Goal: Task Accomplishment & Management: Use online tool/utility

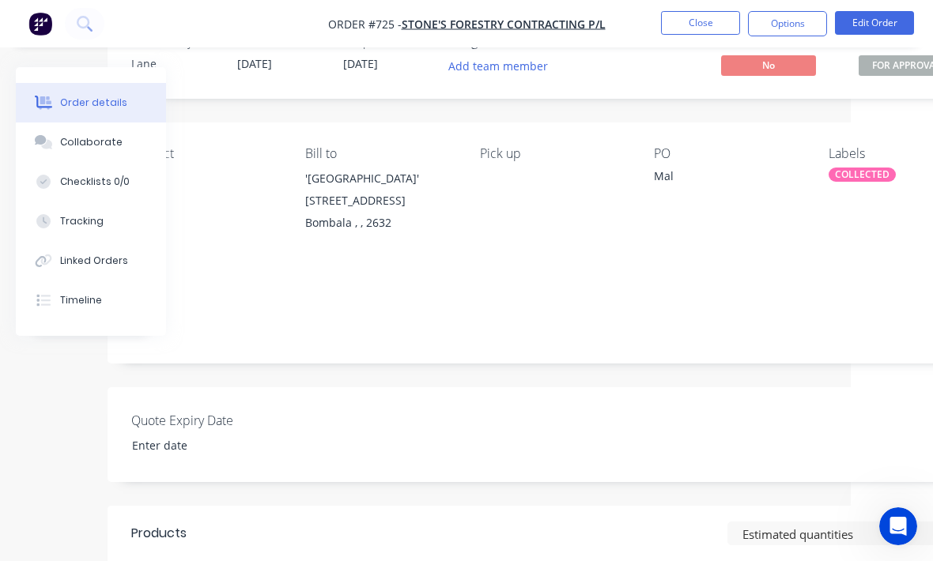
click at [707, 24] on button "Close" at bounding box center [700, 23] width 79 height 24
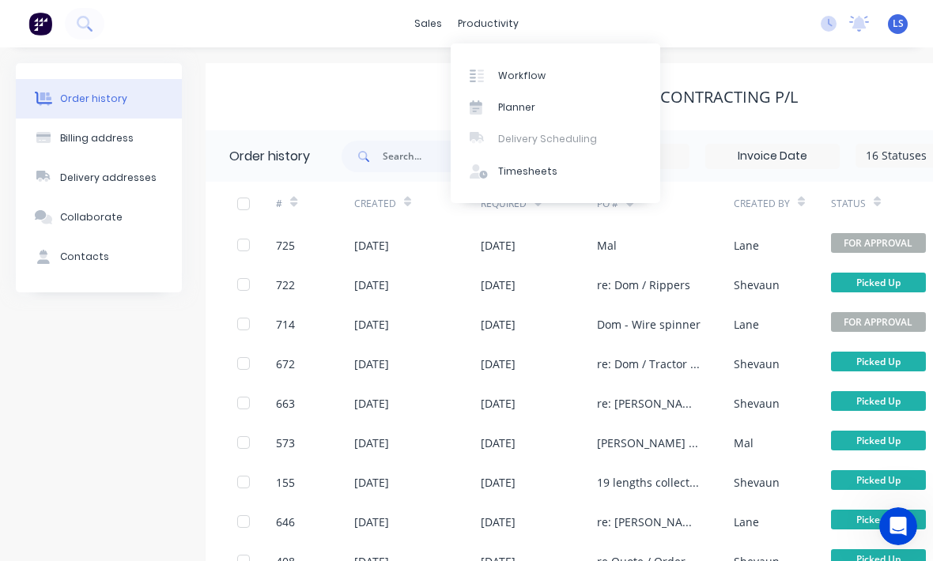
click at [511, 87] on link "Workflow" at bounding box center [555, 75] width 209 height 32
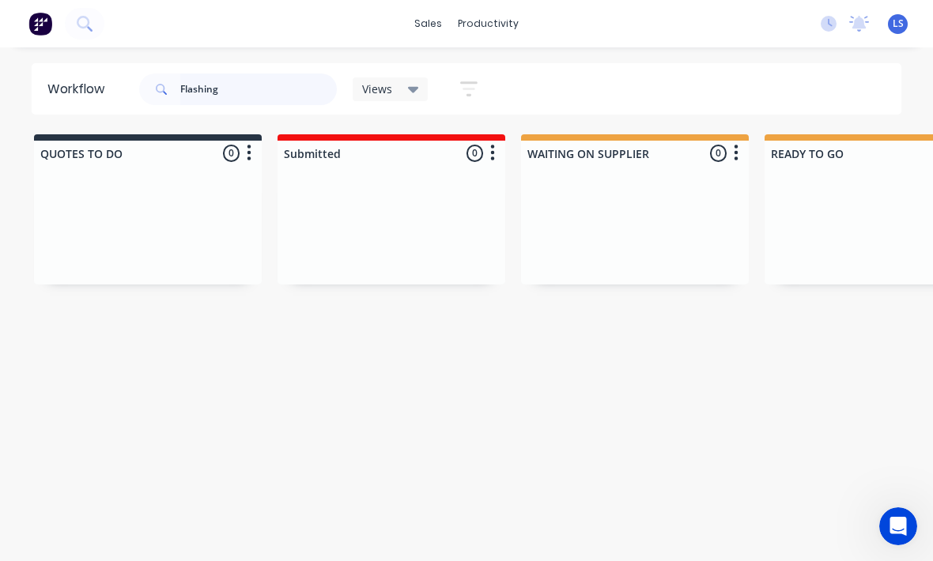
click at [258, 86] on input "Flashing" at bounding box center [258, 90] width 156 height 32
type input "F"
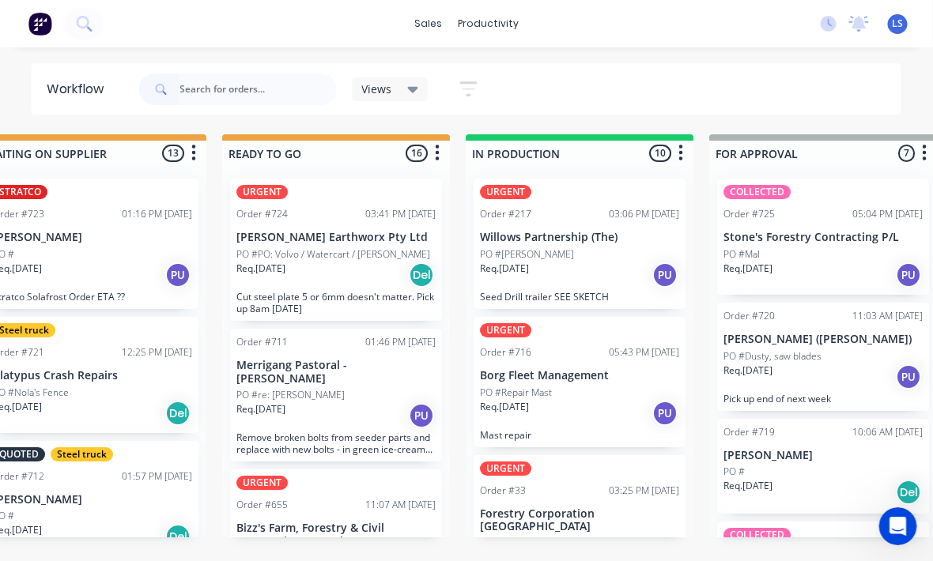
scroll to position [0, 535]
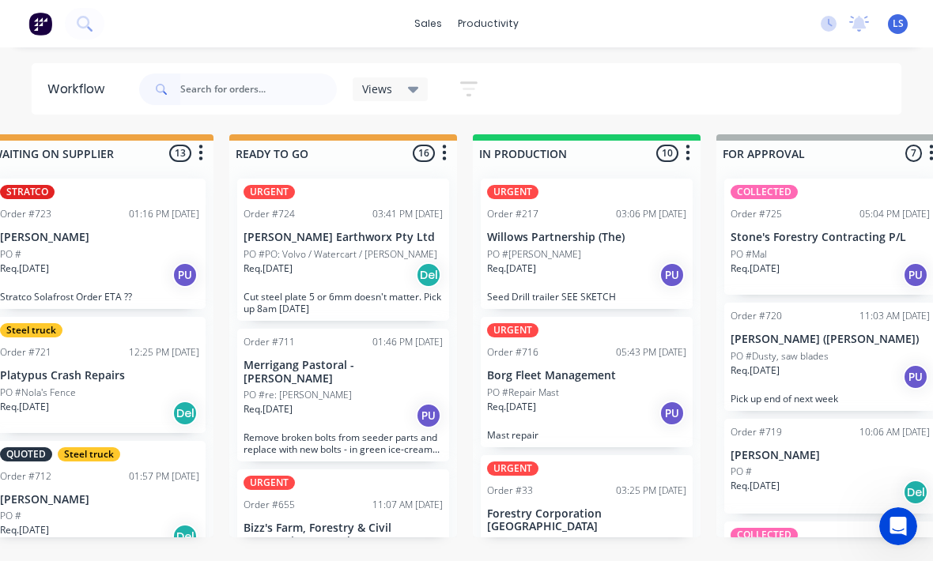
click at [342, 285] on div "Req. [DATE] Del" at bounding box center [342, 275] width 199 height 27
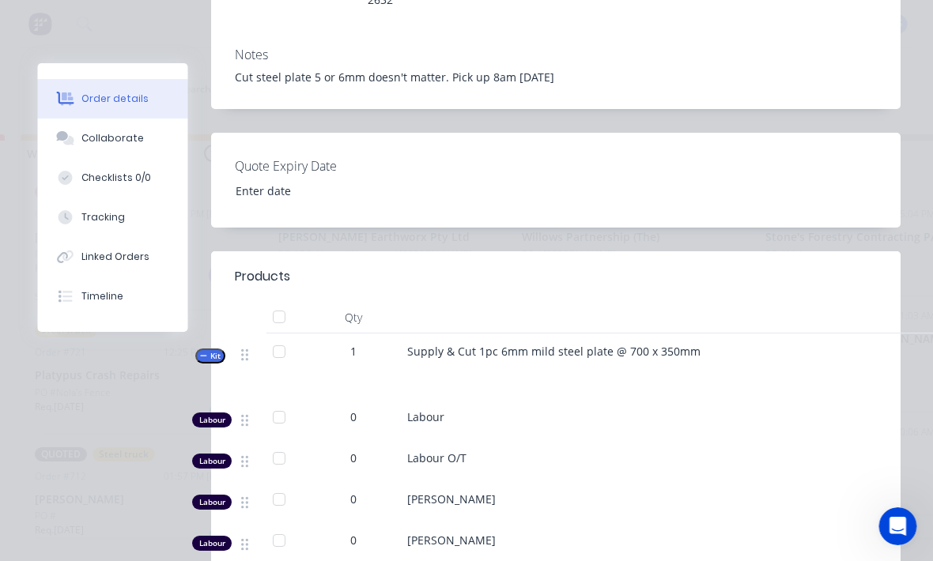
scroll to position [402, 0]
click at [114, 209] on button "Tracking" at bounding box center [113, 218] width 150 height 40
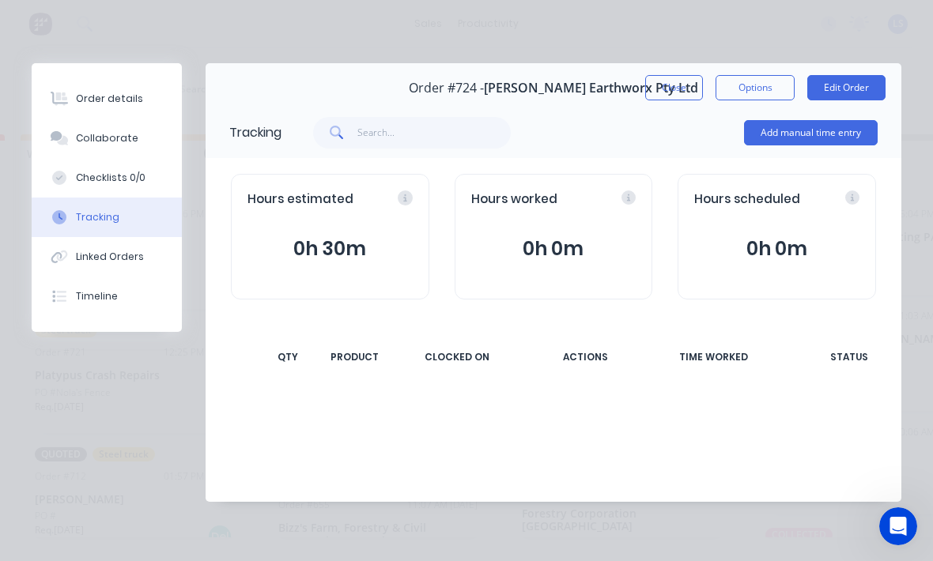
scroll to position [0, 0]
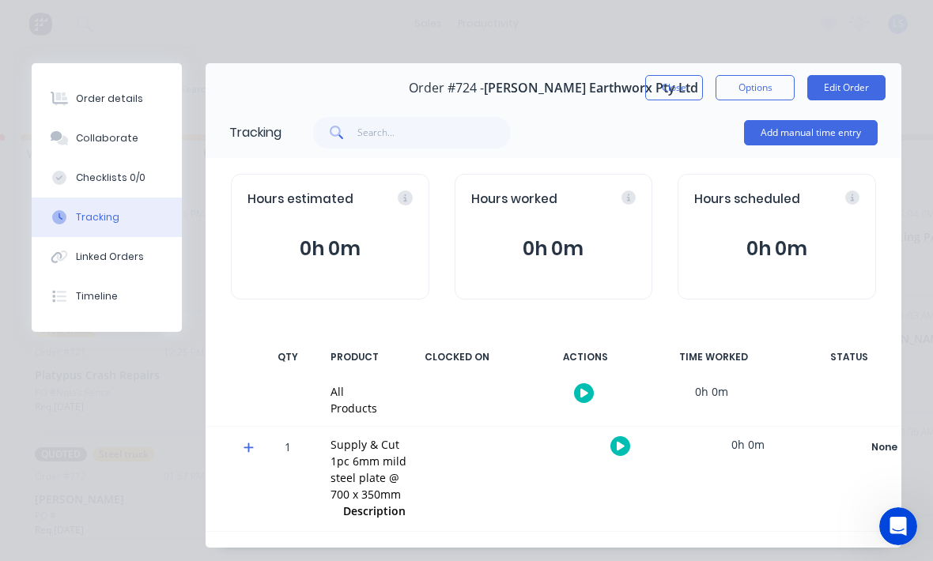
click at [782, 139] on button "Add manual time entry" at bounding box center [811, 132] width 134 height 25
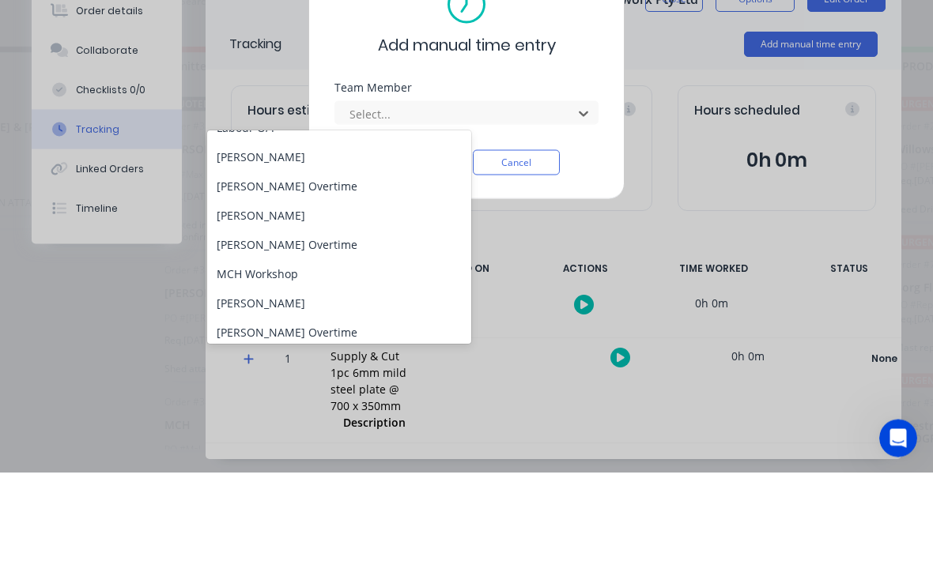
scroll to position [111, 0]
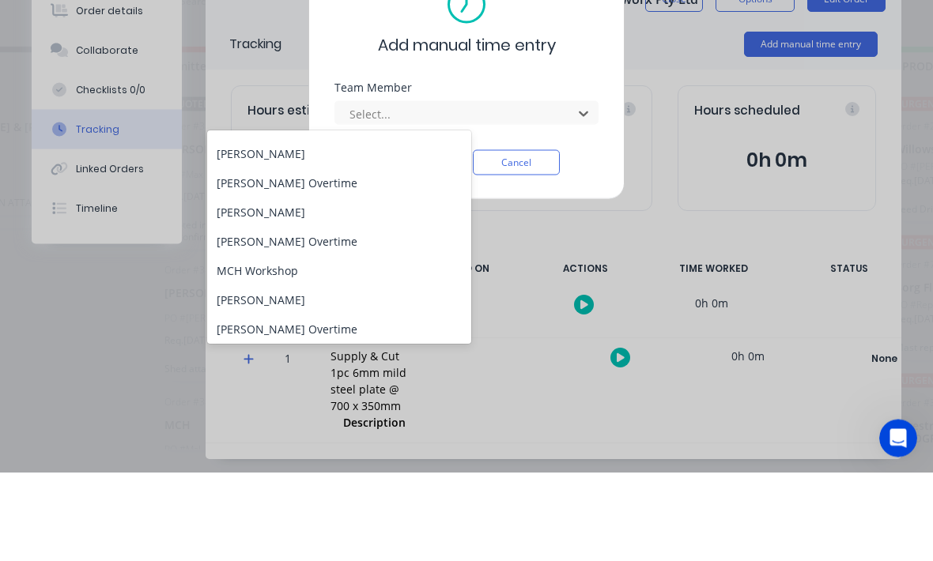
click at [345, 228] on div "[PERSON_NAME]" at bounding box center [339, 242] width 264 height 29
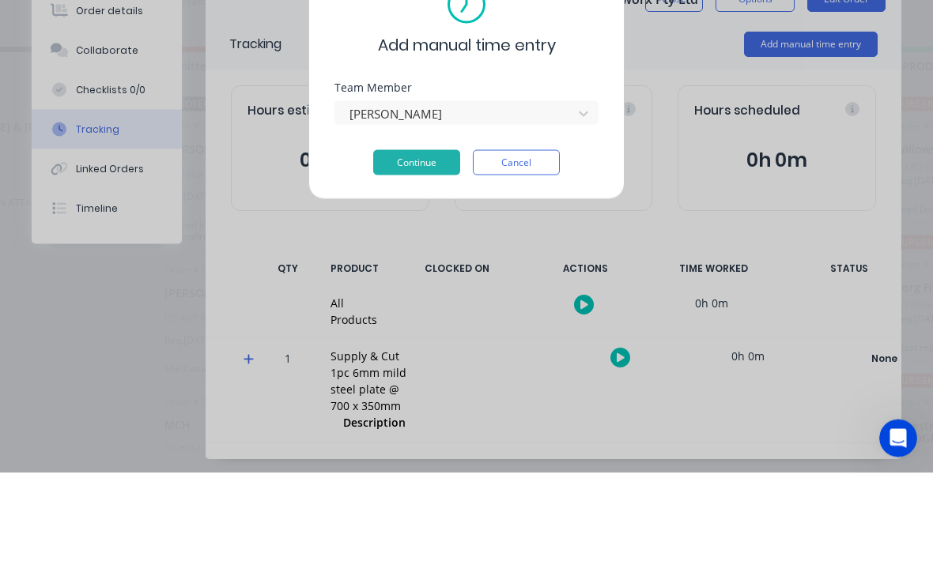
scroll to position [28, 127]
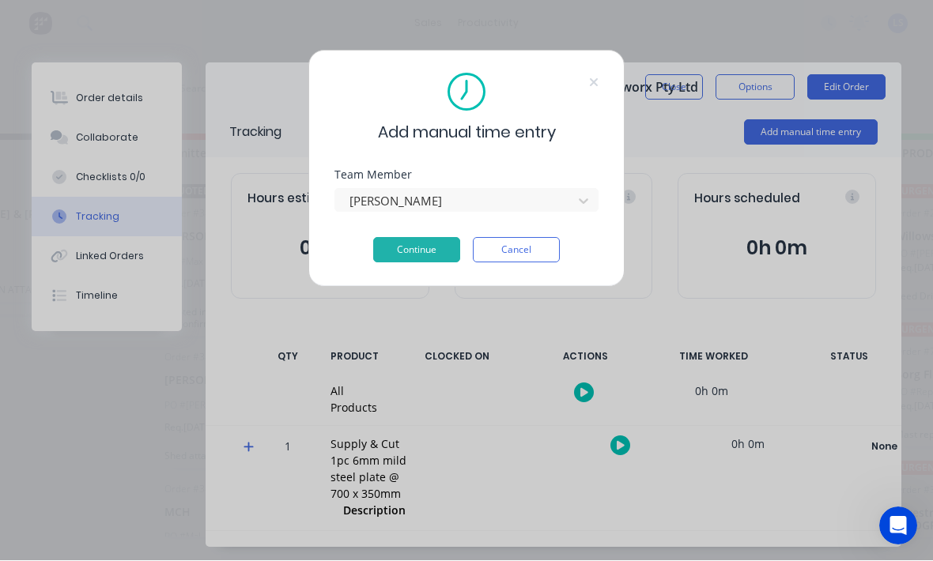
click at [435, 246] on button "Continue" at bounding box center [416, 250] width 87 height 25
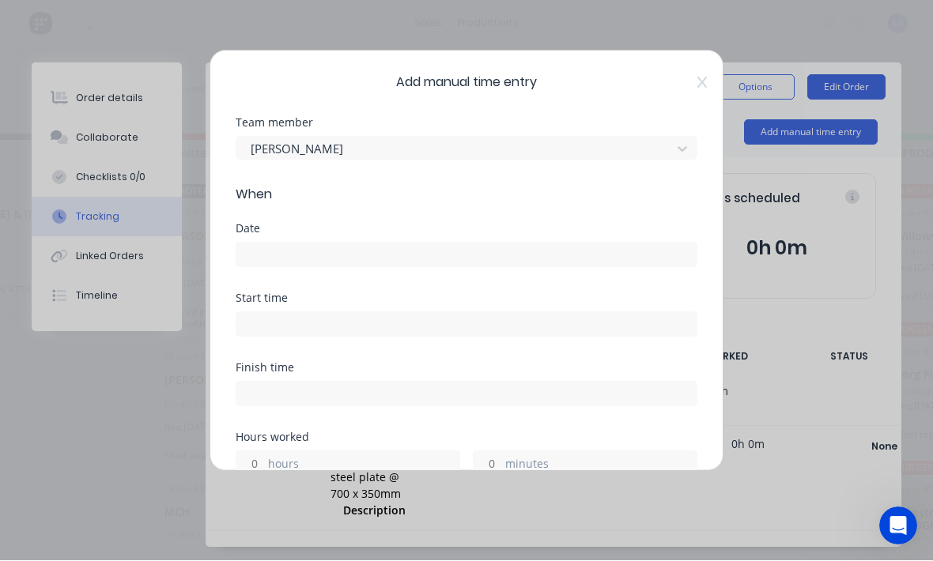
click at [458, 263] on input at bounding box center [466, 255] width 460 height 24
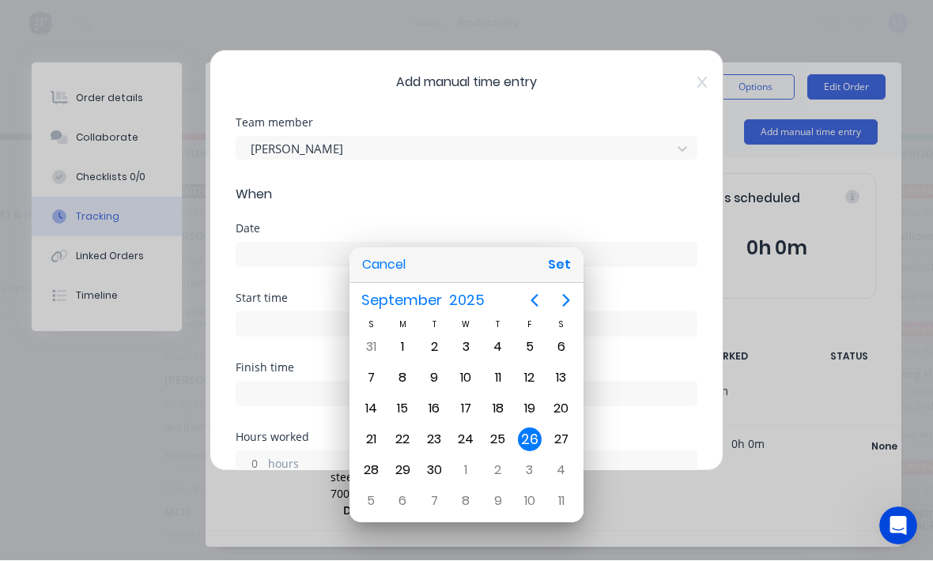
click at [547, 279] on button "Set" at bounding box center [559, 265] width 36 height 28
type input "[DATE]"
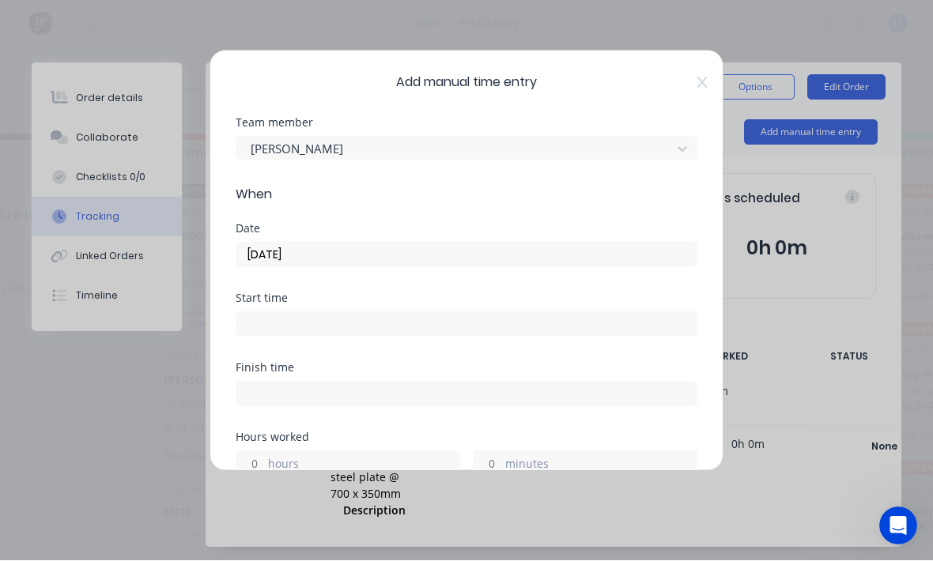
click at [489, 333] on input at bounding box center [466, 325] width 460 height 24
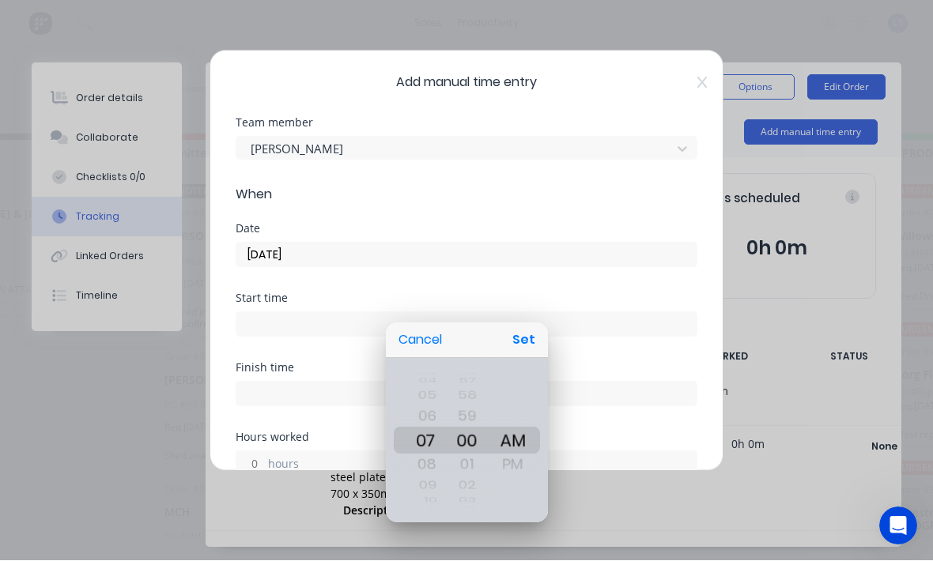
click at [525, 337] on button "Set" at bounding box center [524, 340] width 36 height 28
type input "07:00 AM"
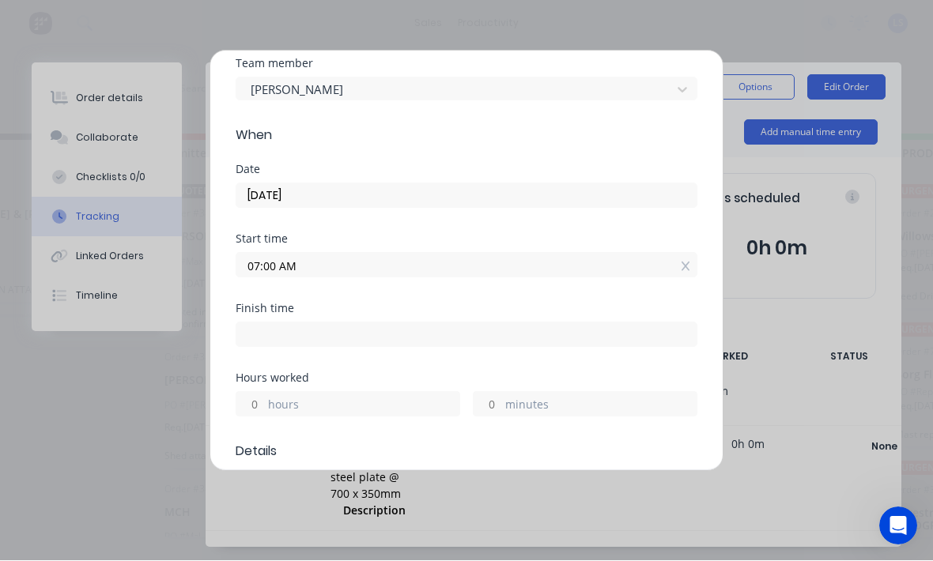
scroll to position [60, 0]
click at [529, 411] on label "minutes" at bounding box center [600, 406] width 191 height 20
click at [501, 411] on input "minutes" at bounding box center [487, 404] width 28 height 24
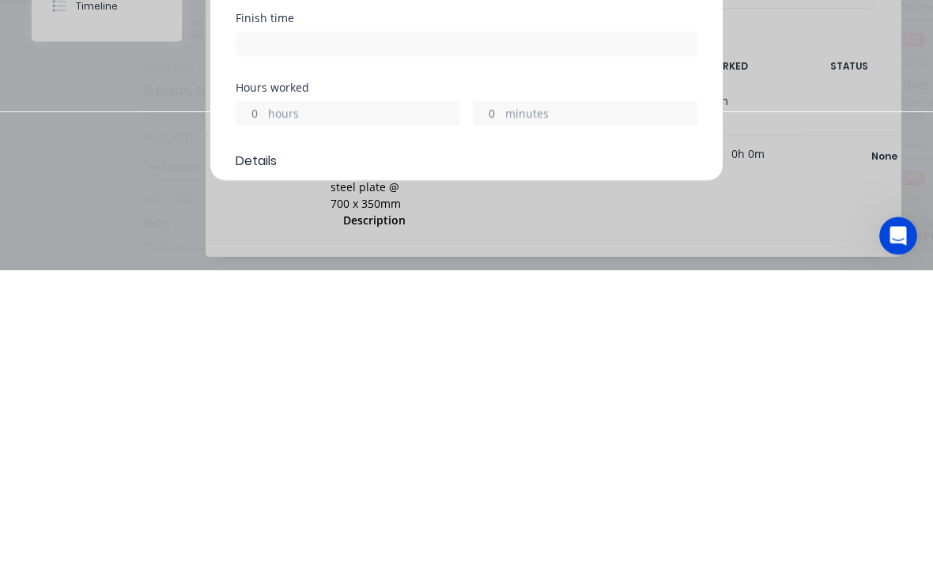
type input "H"
type input "2"
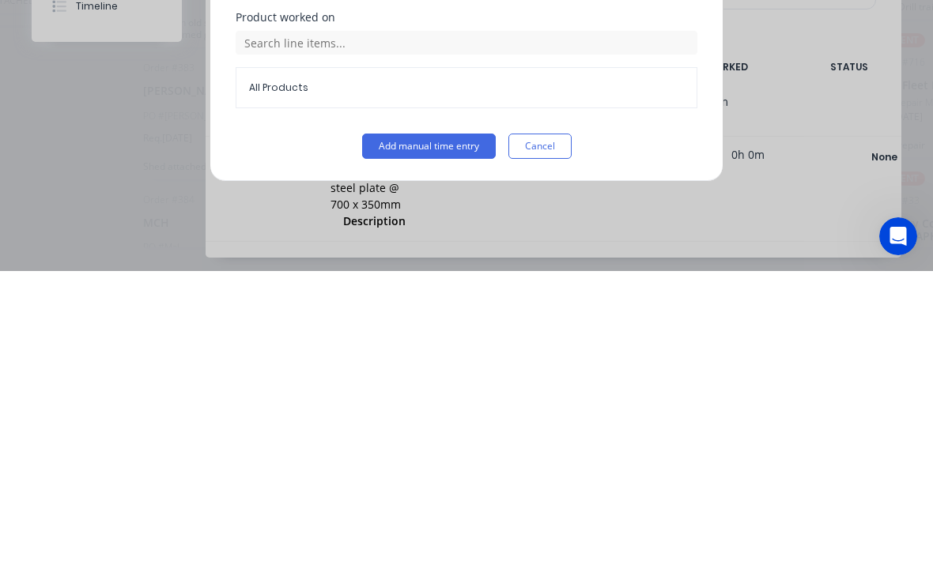
scroll to position [647, 0]
type input "35"
click at [449, 424] on button "Add manual time entry" at bounding box center [429, 436] width 134 height 25
type input "07:35 AM"
type input "0"
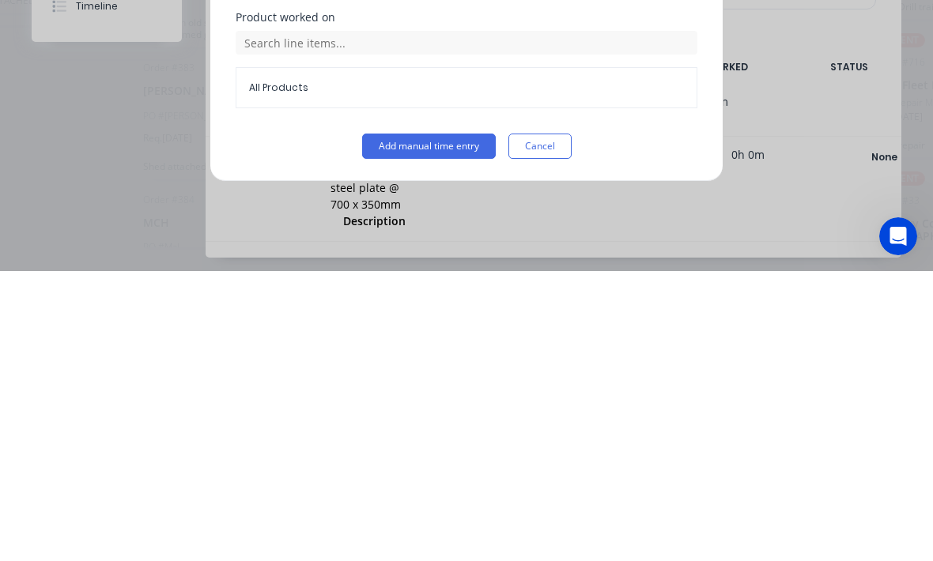
type input "34"
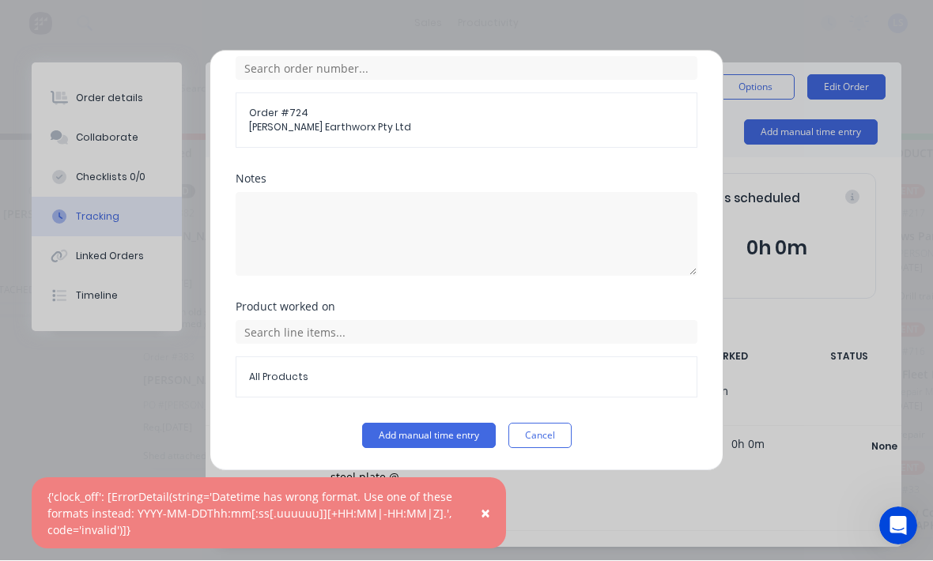
click at [439, 428] on button "Add manual time entry" at bounding box center [429, 436] width 134 height 25
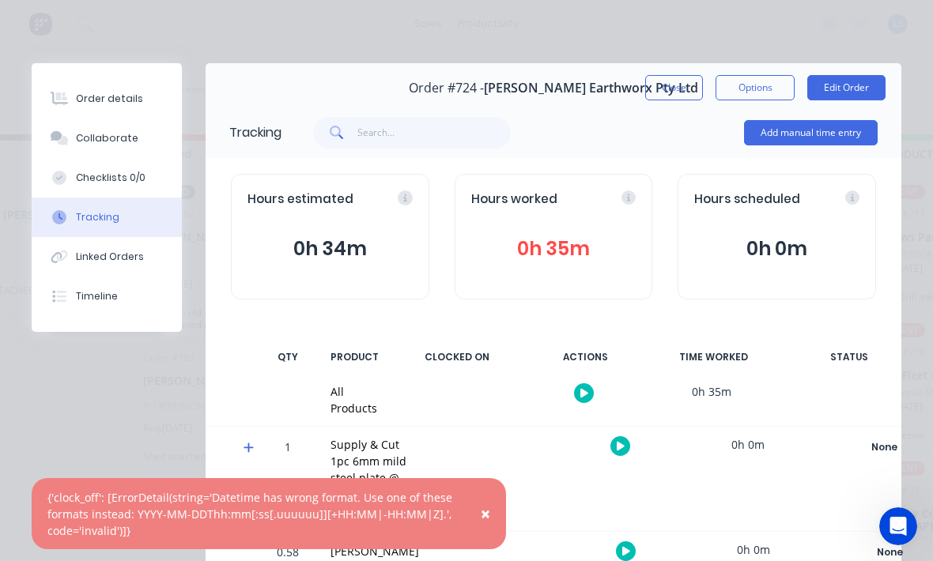
click at [120, 103] on div "Order details" at bounding box center [109, 99] width 67 height 14
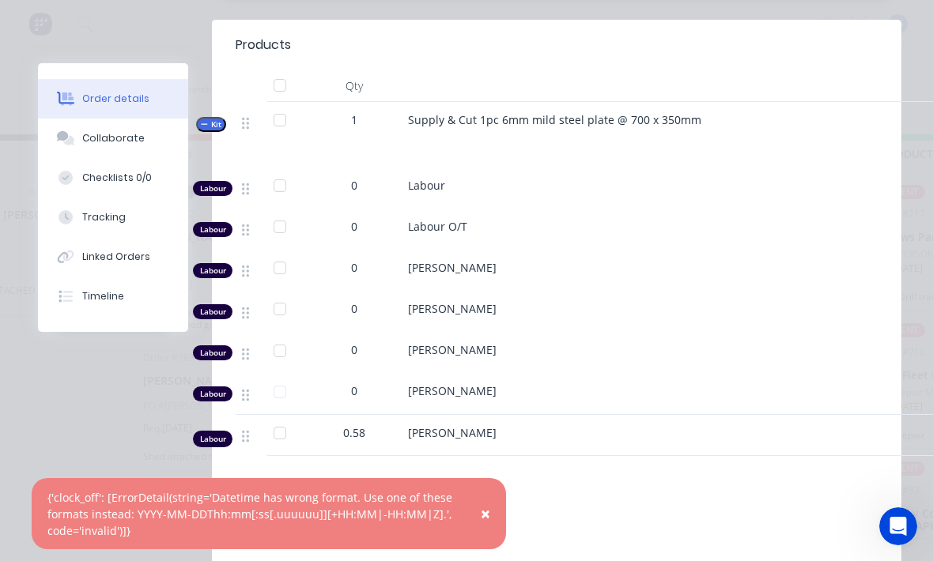
scroll to position [634, 0]
click at [347, 257] on div "0" at bounding box center [354, 269] width 95 height 41
click at [367, 258] on div "0" at bounding box center [354, 266] width 82 height 17
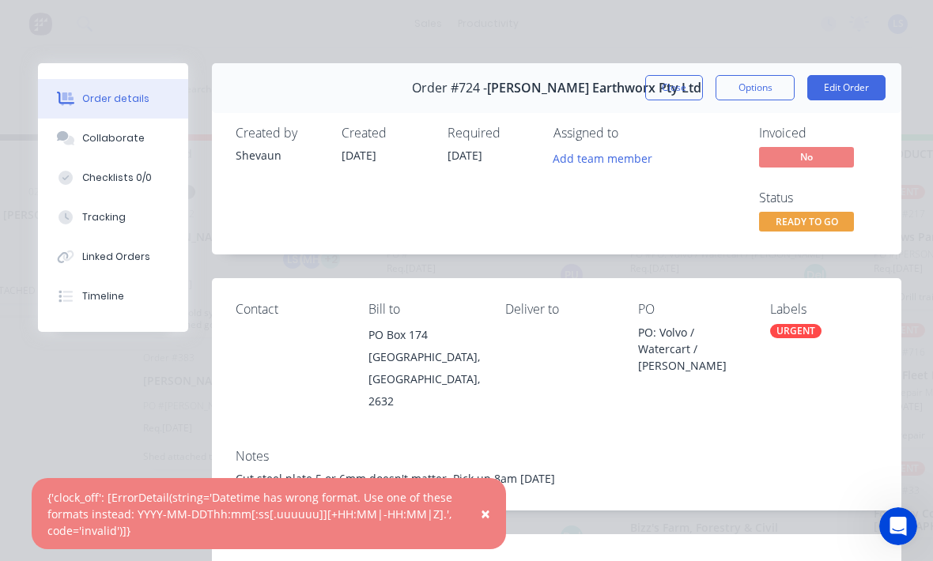
scroll to position [-1, 0]
click at [861, 98] on button "Edit Order" at bounding box center [846, 87] width 78 height 25
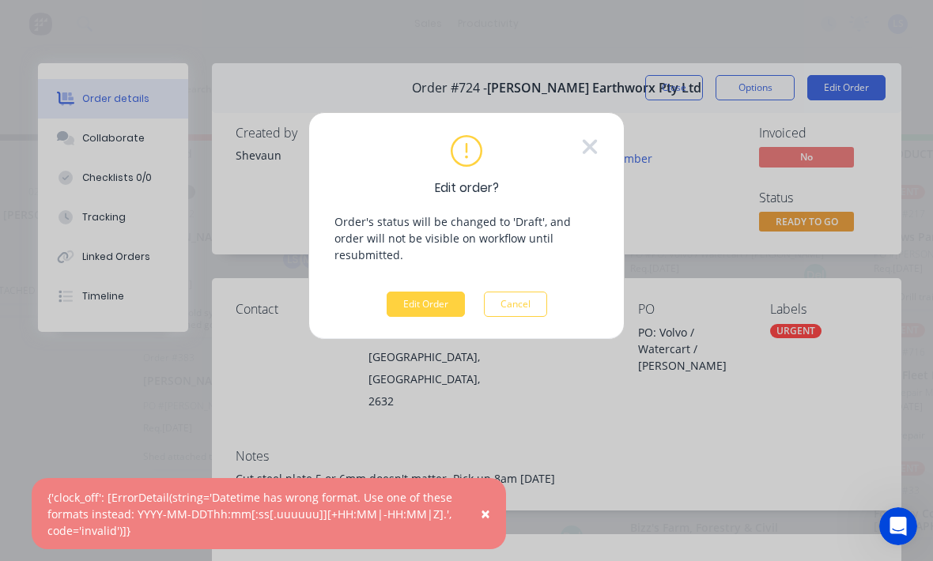
click at [415, 299] on button "Edit Order" at bounding box center [425, 304] width 78 height 25
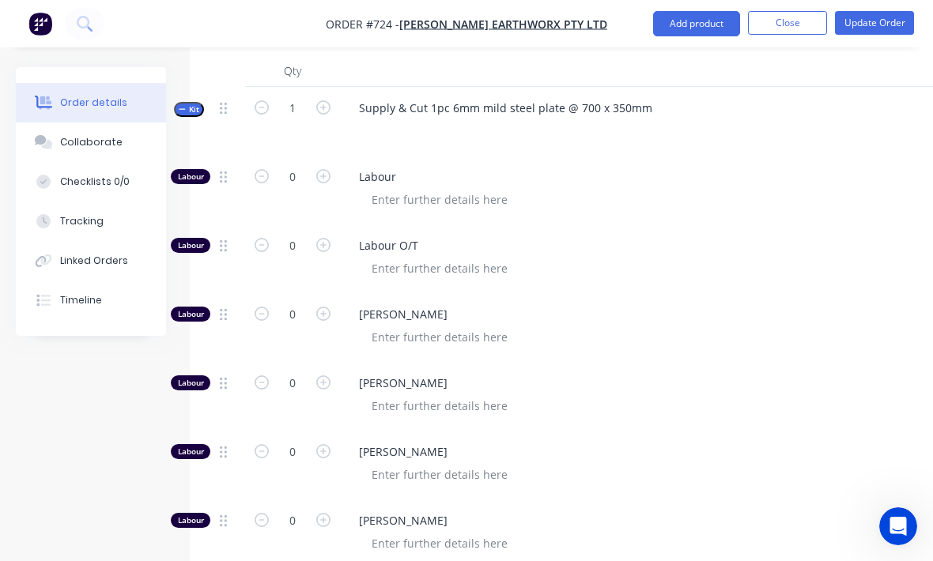
scroll to position [641, 0]
click at [271, 305] on button "button" at bounding box center [261, 313] width 21 height 17
click at [286, 304] on input "0" at bounding box center [292, 316] width 41 height 24
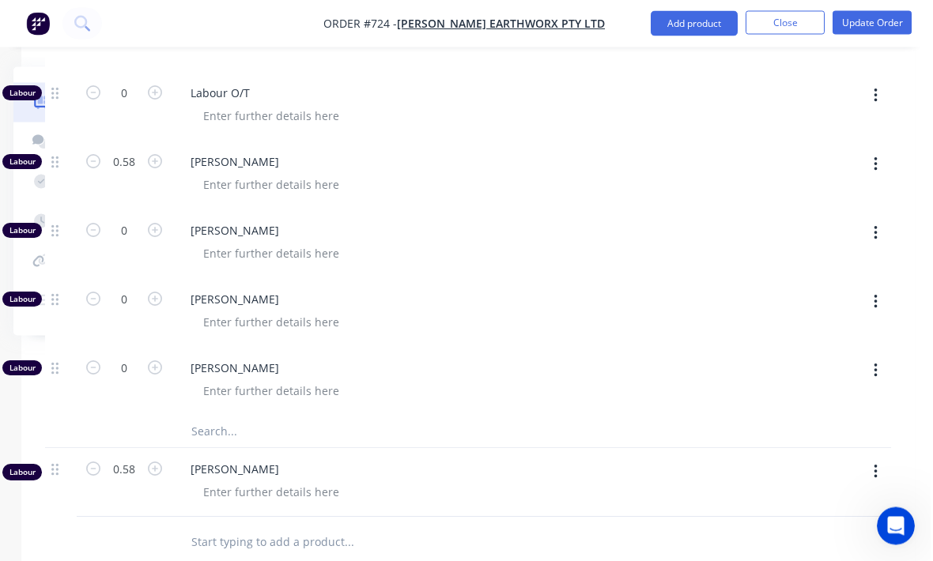
scroll to position [794, 166]
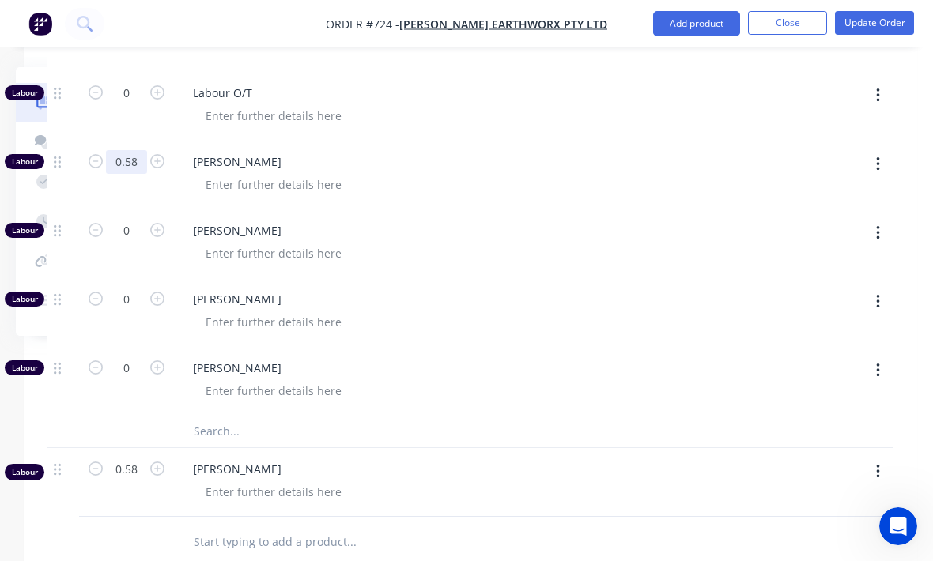
type input "0.58"
click at [879, 465] on icon "button" at bounding box center [877, 472] width 3 height 14
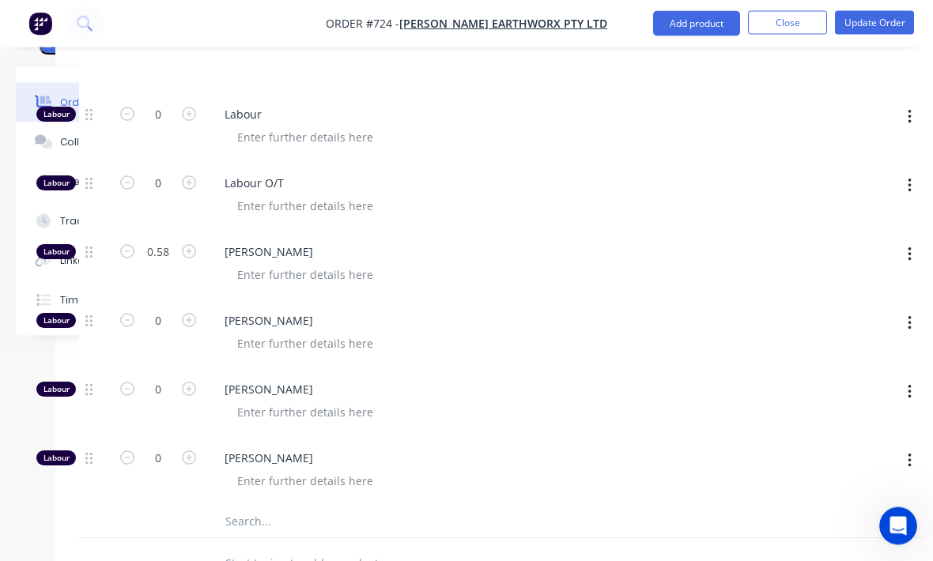
scroll to position [703, 134]
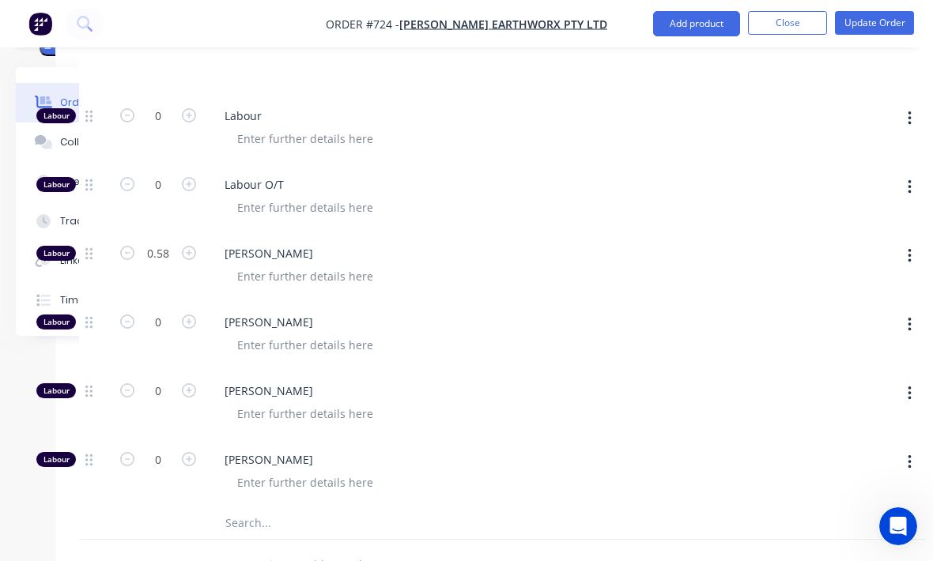
click at [334, 507] on input "text" at bounding box center [382, 523] width 316 height 32
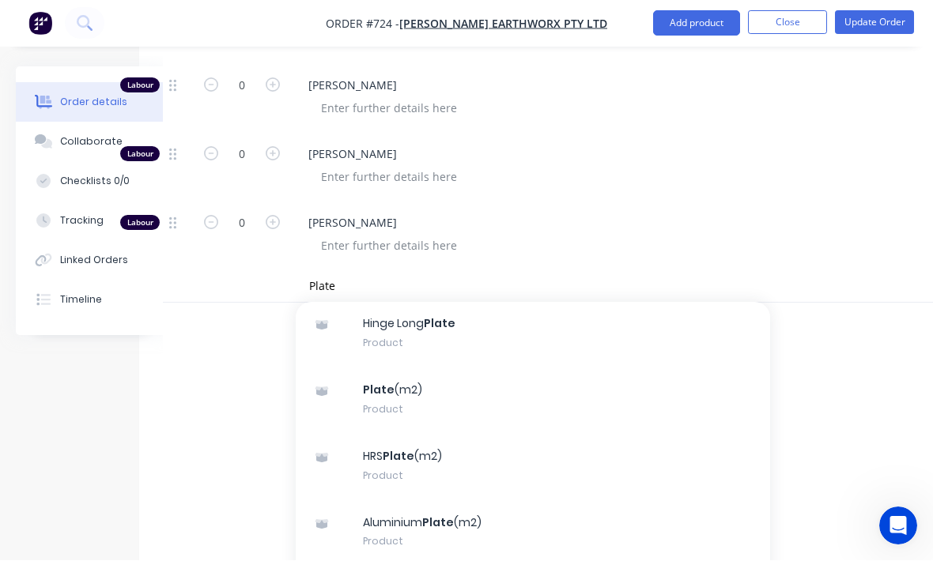
scroll to position [0, 0]
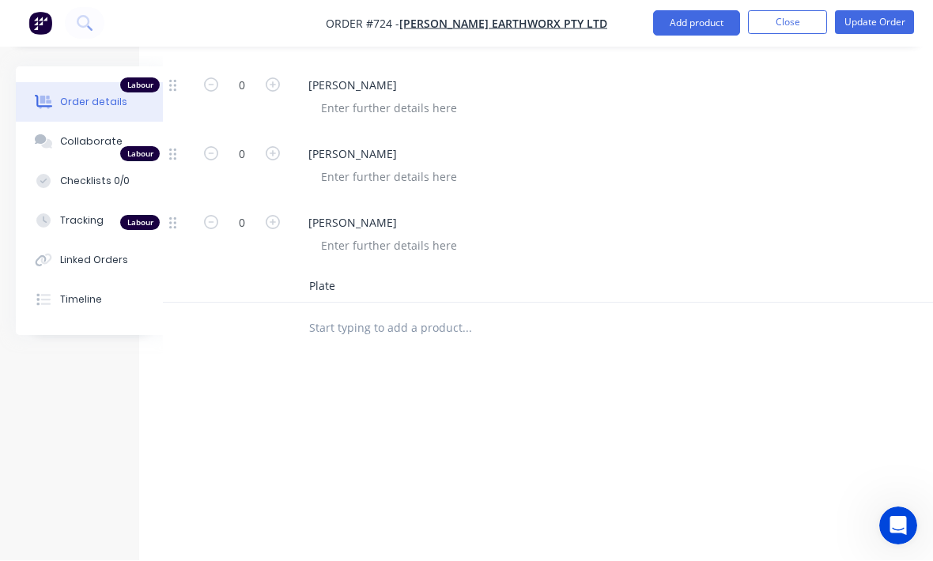
click at [549, 277] on input "Plate" at bounding box center [466, 287] width 316 height 32
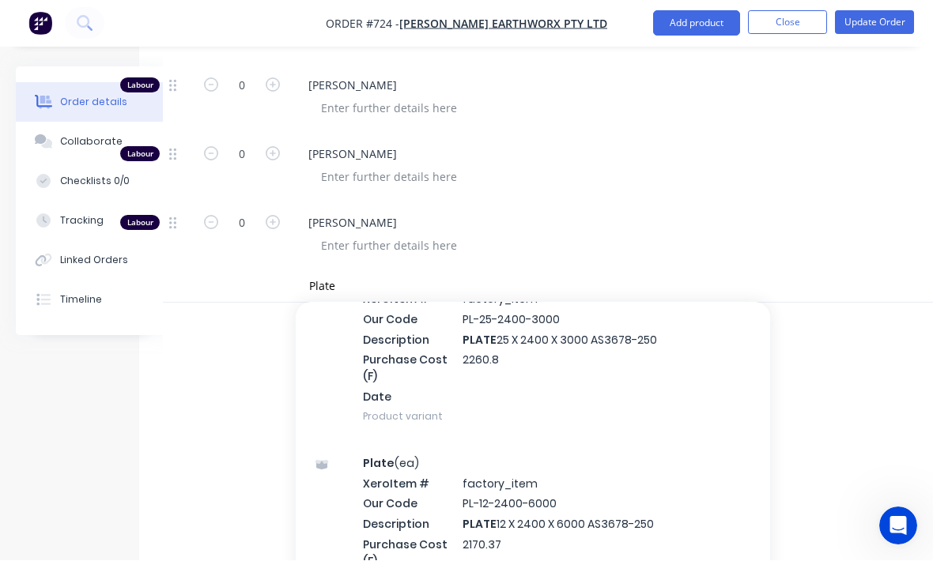
scroll to position [967, 0]
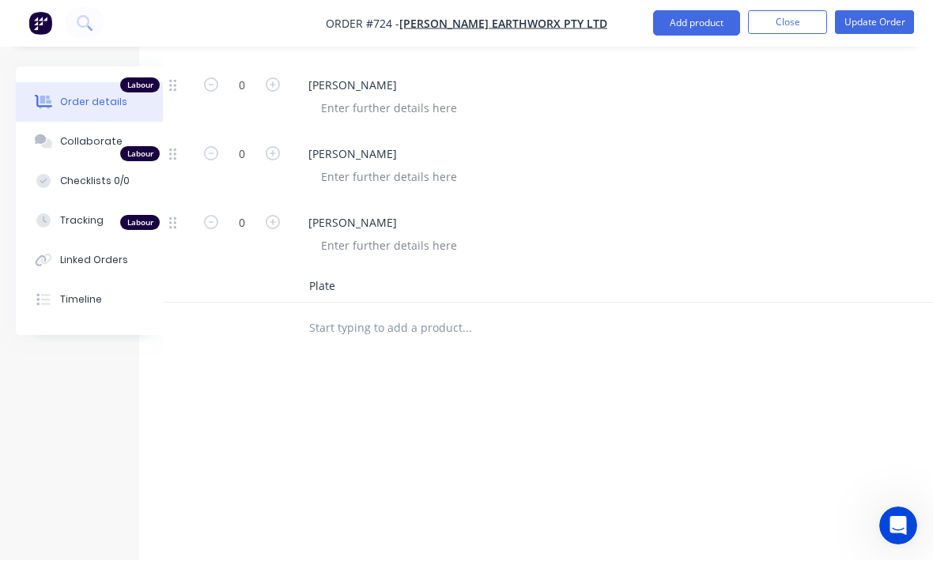
type input "Plate"
click at [794, 234] on div "[PERSON_NAME]" at bounding box center [605, 236] width 632 height 69
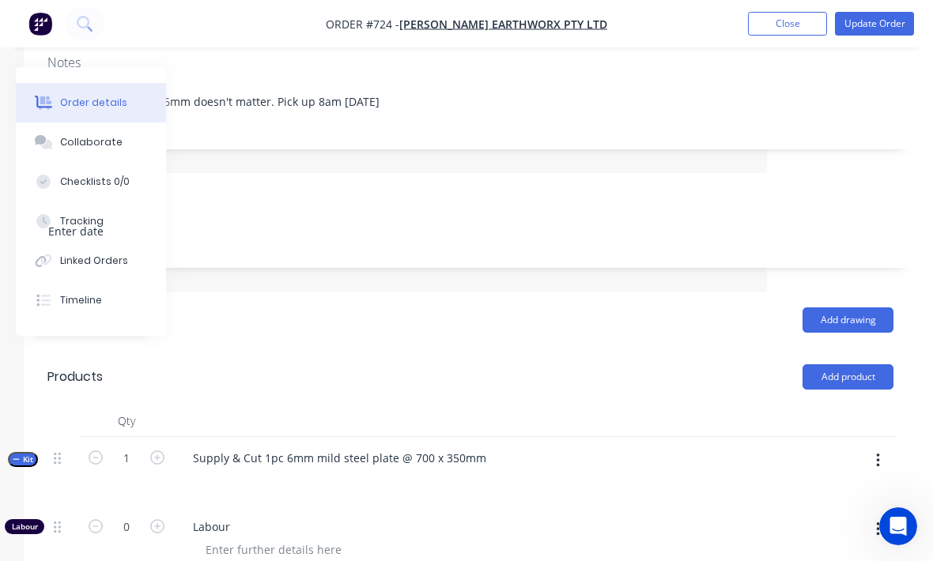
scroll to position [270, 163]
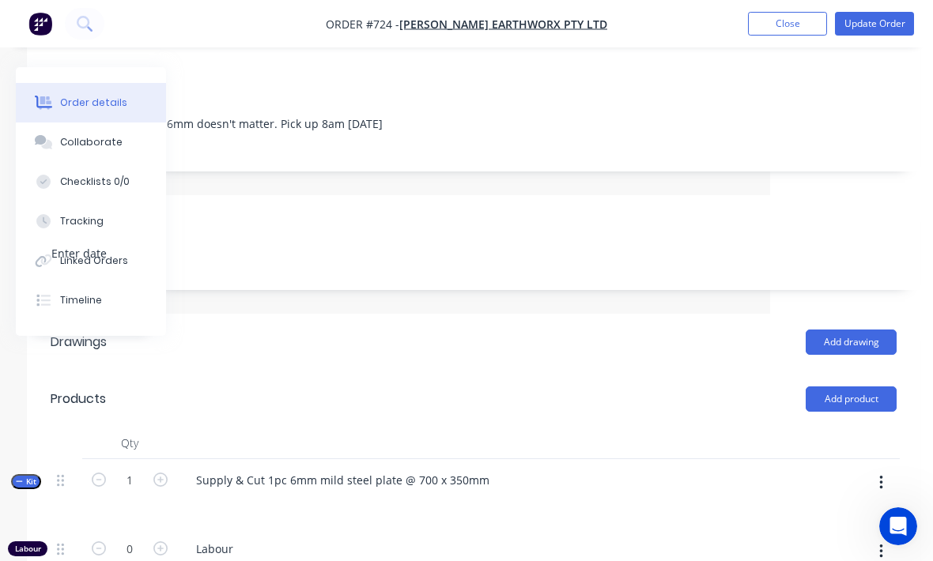
click at [867, 469] on button "button" at bounding box center [880, 483] width 37 height 28
click at [838, 513] on div "Add product to kit" at bounding box center [825, 524] width 122 height 23
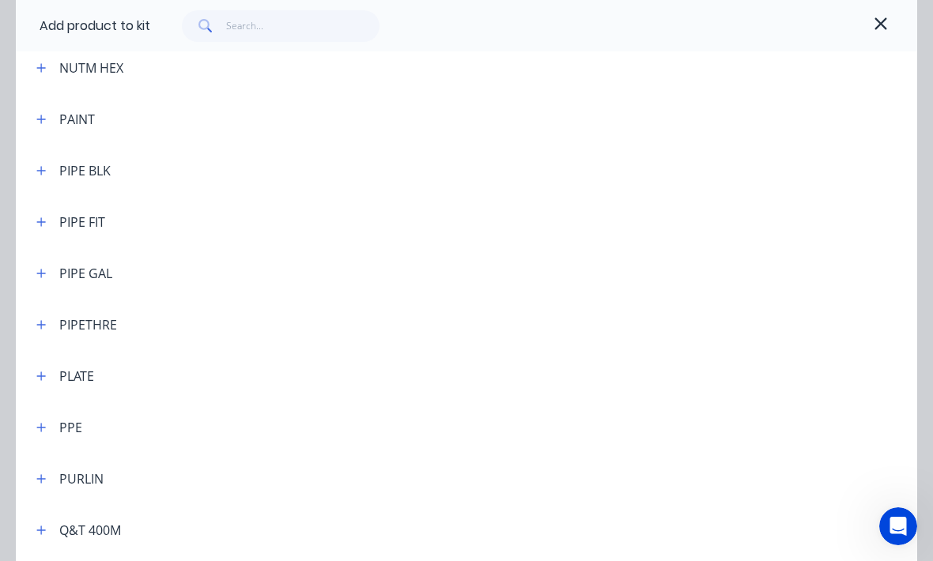
scroll to position [3667, 0]
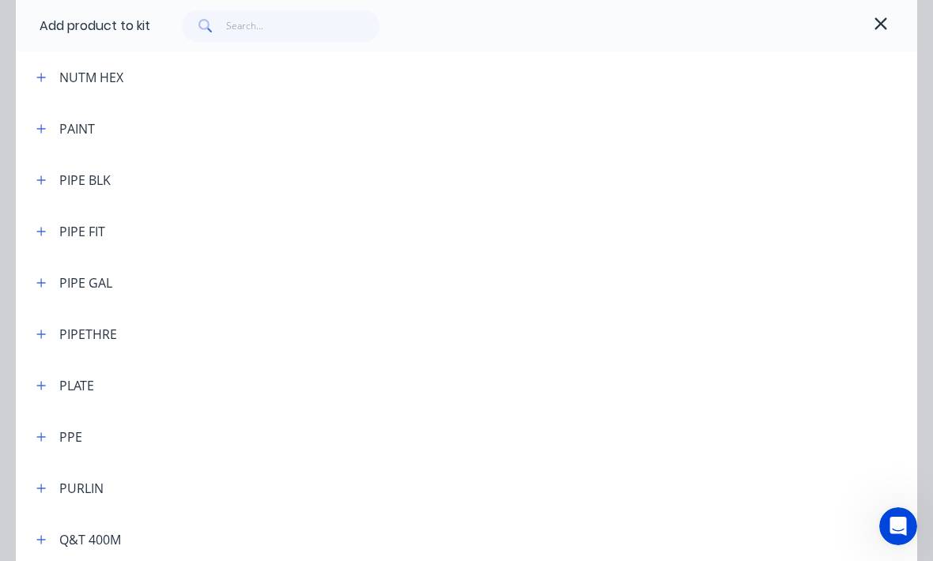
click at [44, 386] on icon "button" at bounding box center [41, 385] width 9 height 9
click at [183, 548] on span "Plate (m2)" at bounding box center [441, 549] width 635 height 17
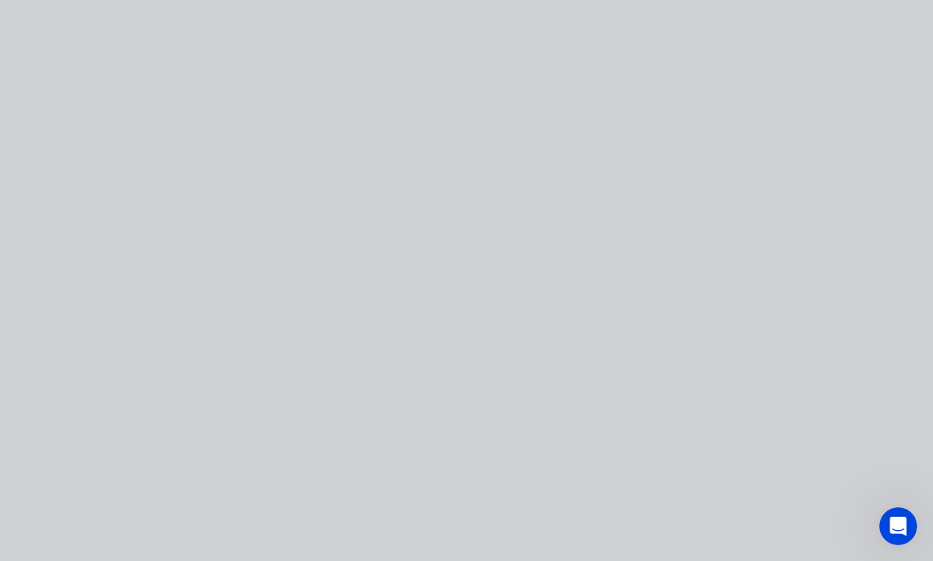
scroll to position [0, 0]
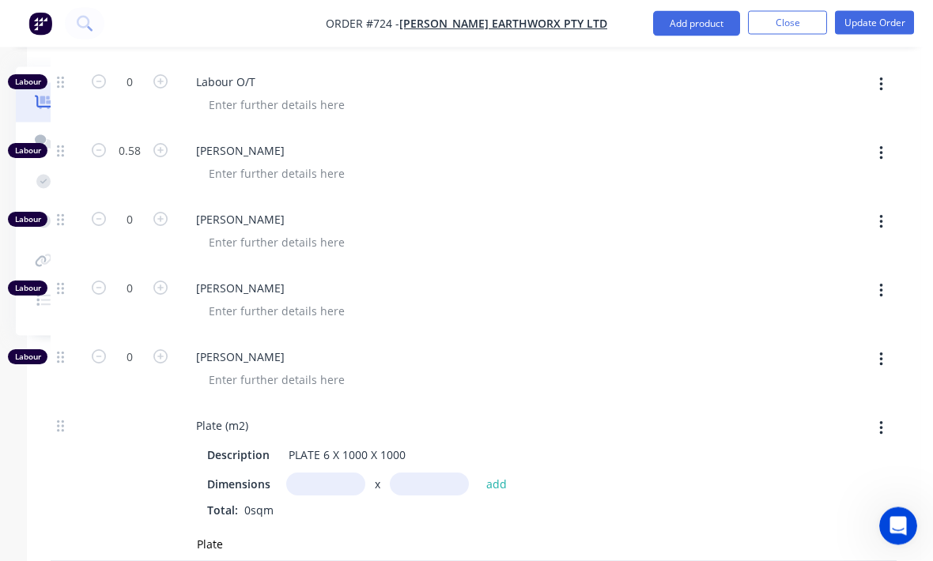
click at [333, 473] on input "text" at bounding box center [325, 484] width 79 height 23
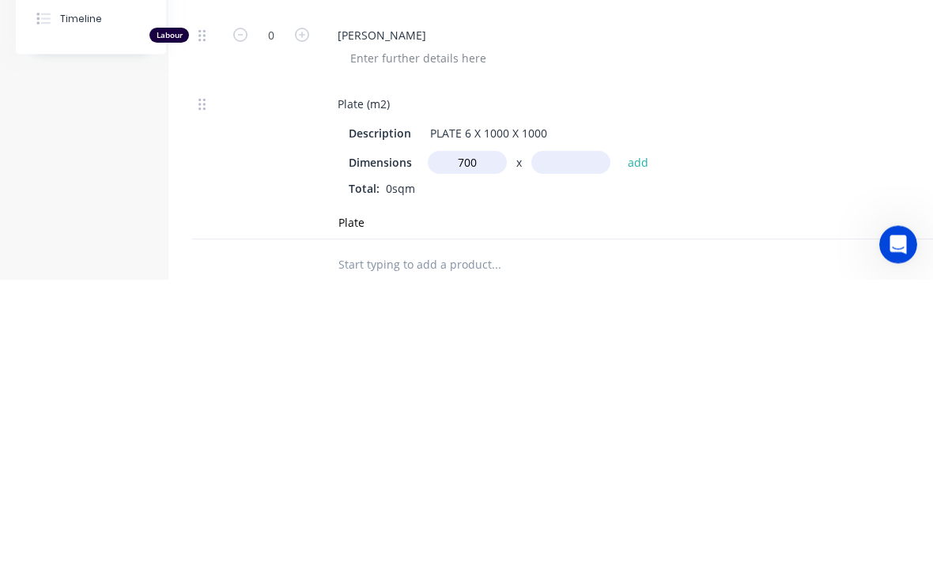
click at [562, 433] on input "text" at bounding box center [570, 444] width 79 height 23
click at [476, 433] on input "700m" at bounding box center [467, 444] width 79 height 23
type input "7"
click at [561, 433] on input "text" at bounding box center [570, 444] width 79 height 23
type input "0.7m"
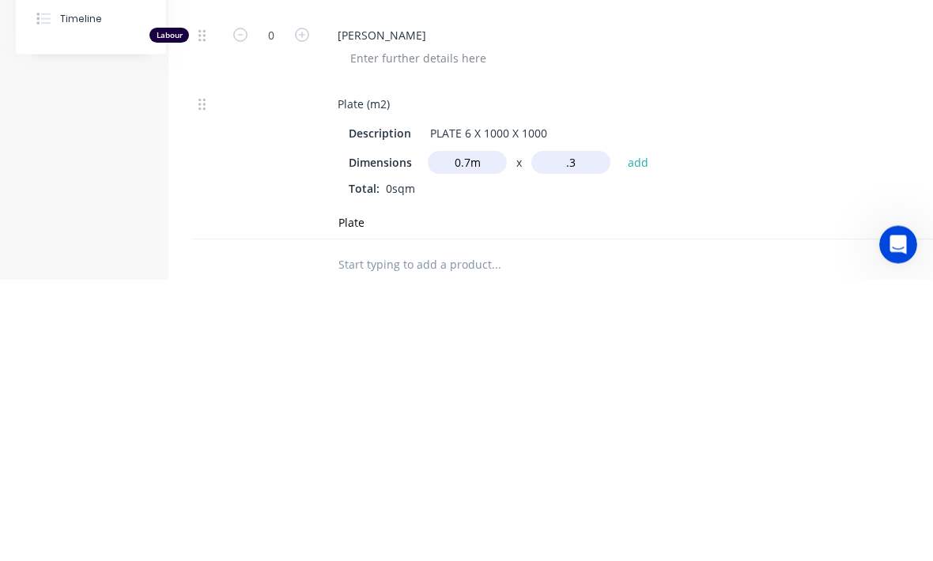
type input ".3"
click at [643, 433] on button "add" at bounding box center [638, 443] width 37 height 21
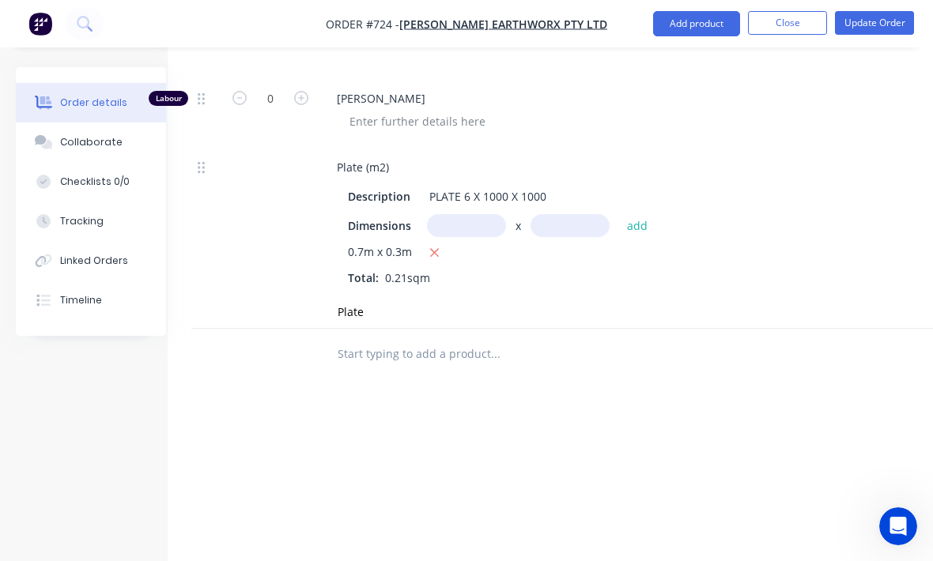
click at [425, 243] on button "button" at bounding box center [434, 253] width 20 height 20
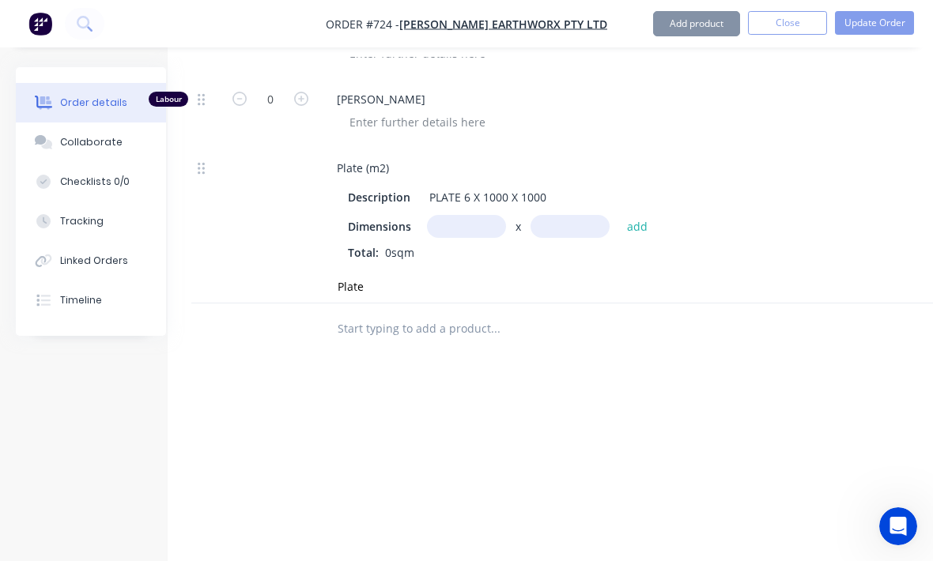
click at [474, 215] on input "text" at bounding box center [466, 226] width 79 height 23
click at [566, 215] on input "text" at bounding box center [569, 226] width 79 height 23
type input "0.7m"
type input ".4"
click at [640, 215] on button "add" at bounding box center [637, 225] width 37 height 21
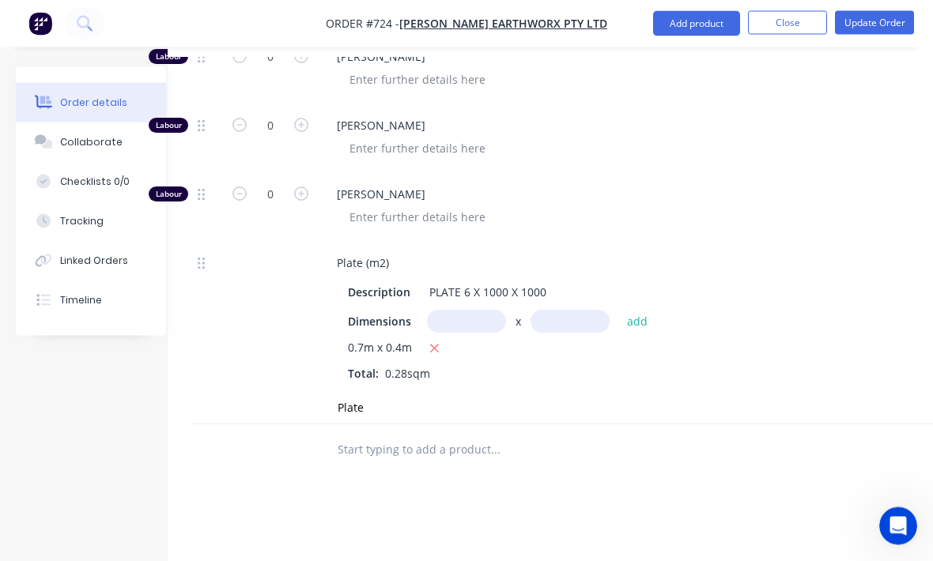
scroll to position [938, 22]
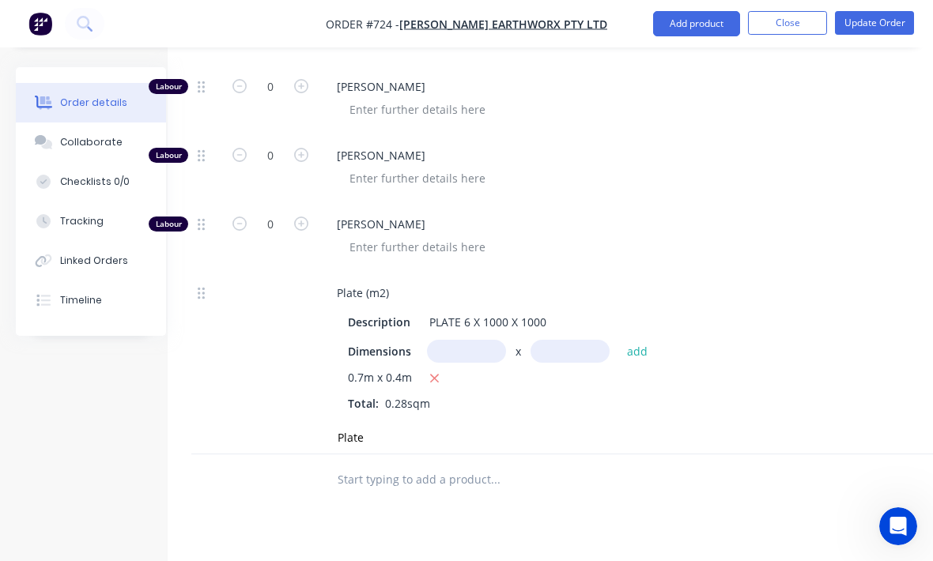
click at [891, 22] on button "Update Order" at bounding box center [874, 23] width 79 height 24
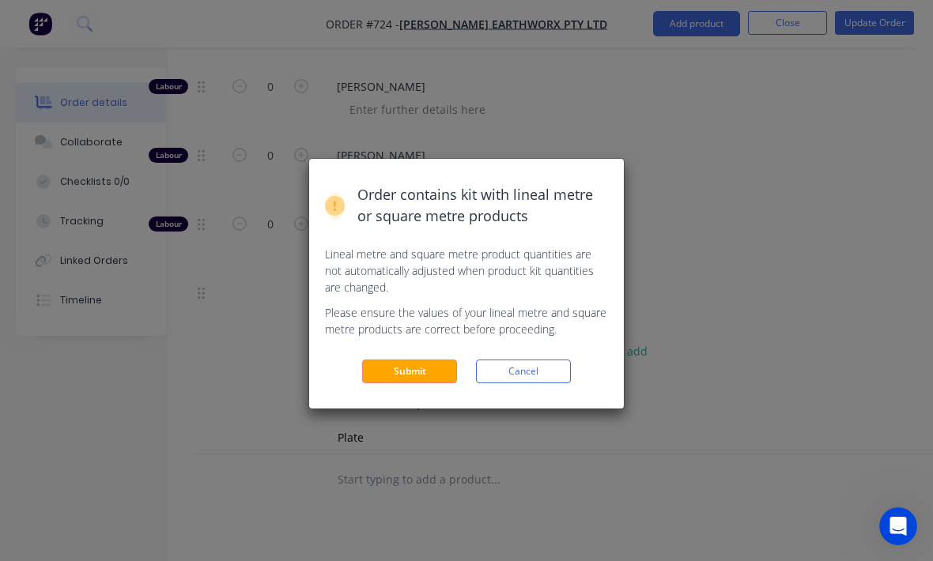
click at [418, 375] on button "Submit" at bounding box center [409, 372] width 95 height 24
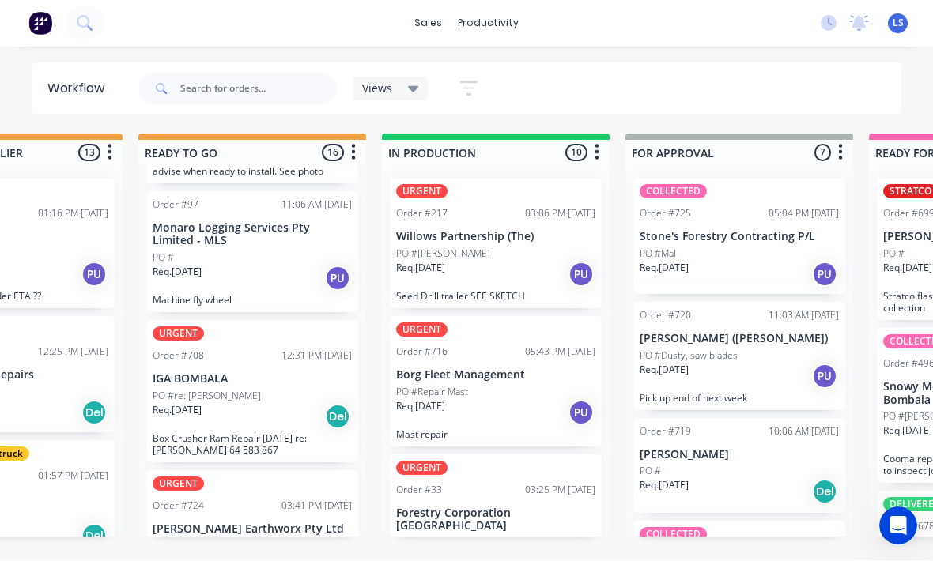
scroll to position [1725, 0]
click at [277, 525] on p "[PERSON_NAME] Earthworx Pty Ltd" at bounding box center [252, 531] width 199 height 13
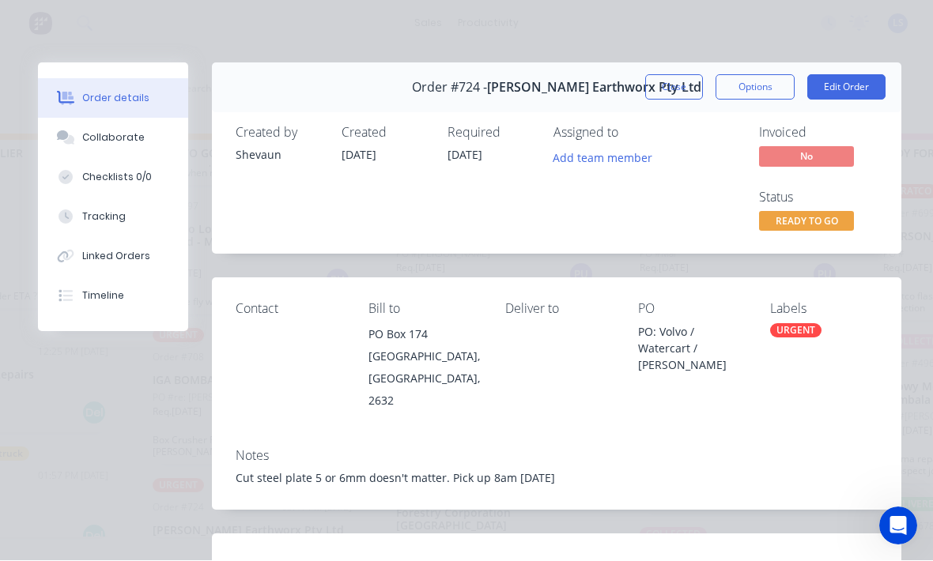
click at [816, 212] on span "READY TO GO" at bounding box center [806, 222] width 95 height 20
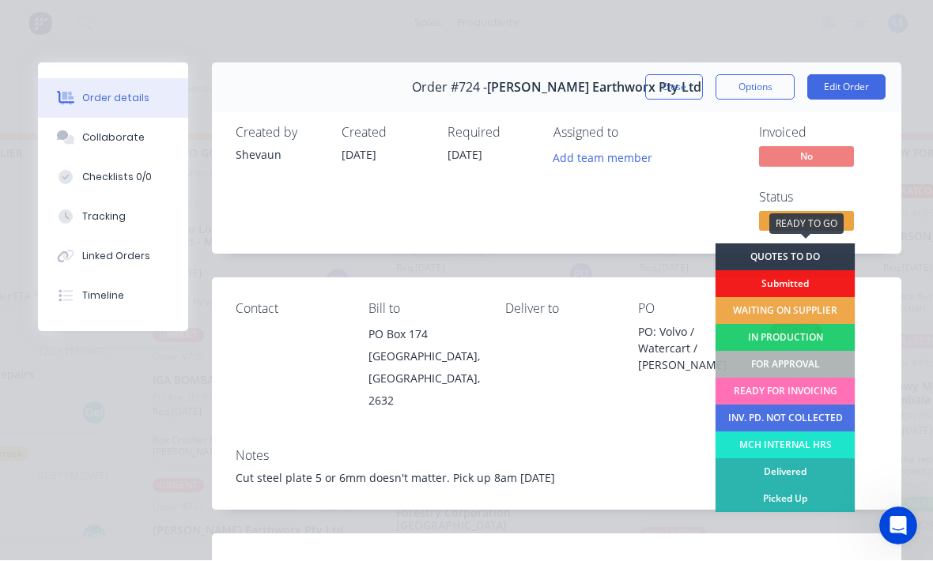
click at [803, 360] on div "FOR APPROVAL" at bounding box center [785, 365] width 140 height 27
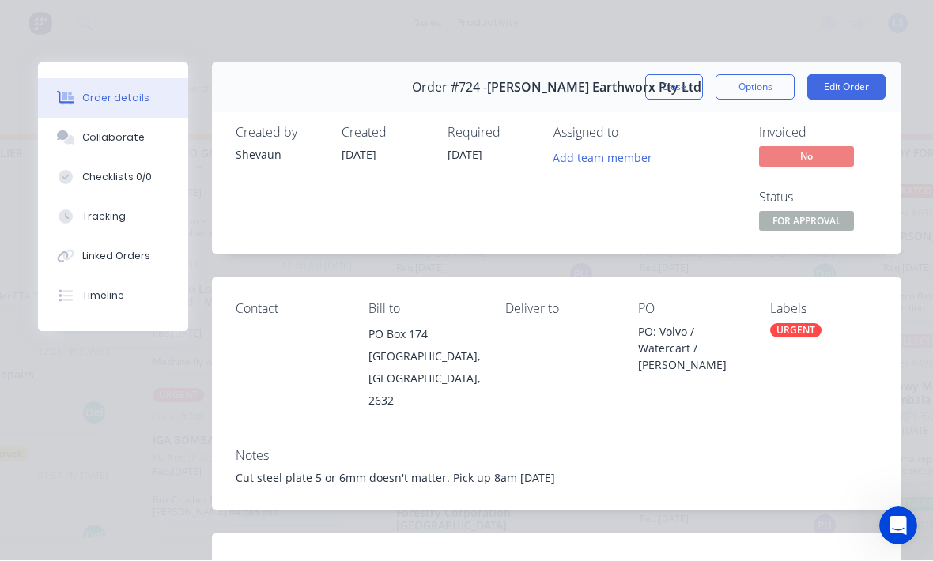
scroll to position [1576, 0]
